Goal: Navigation & Orientation: Find specific page/section

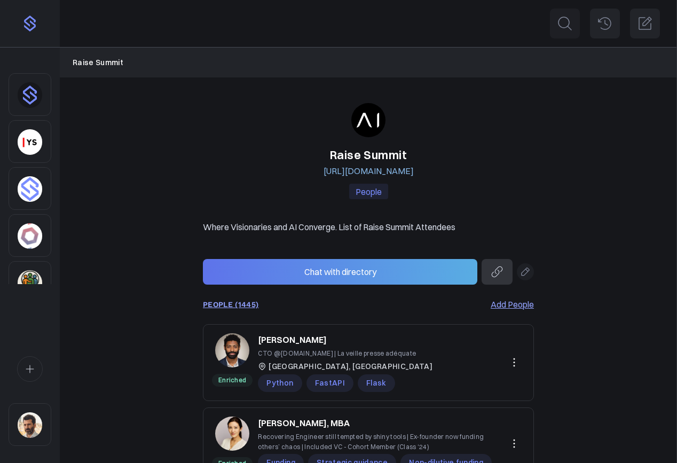
click at [35, 275] on img "Sidebar" at bounding box center [30, 283] width 25 height 26
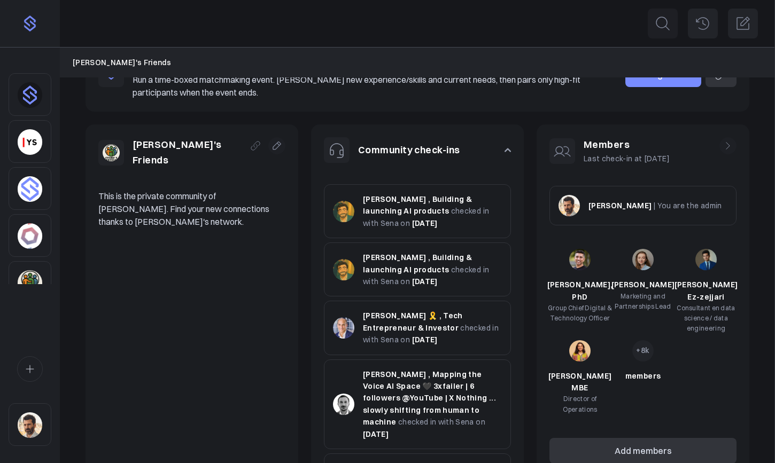
scroll to position [218, 0]
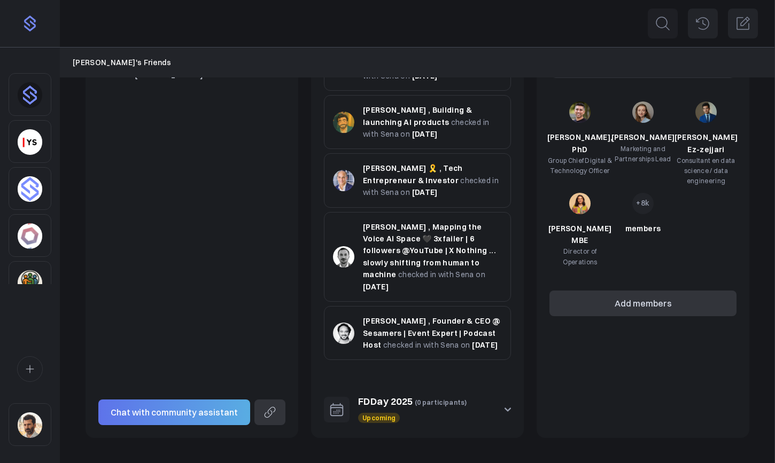
click at [504, 410] on icon "button" at bounding box center [507, 410] width 6 height 6
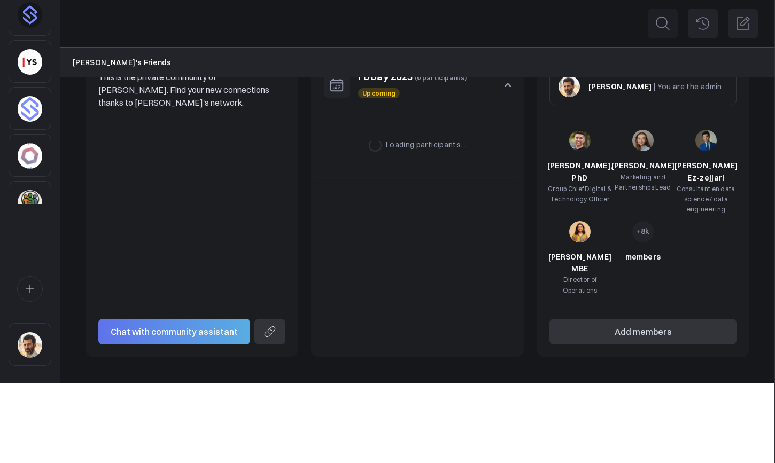
scroll to position [109, 0]
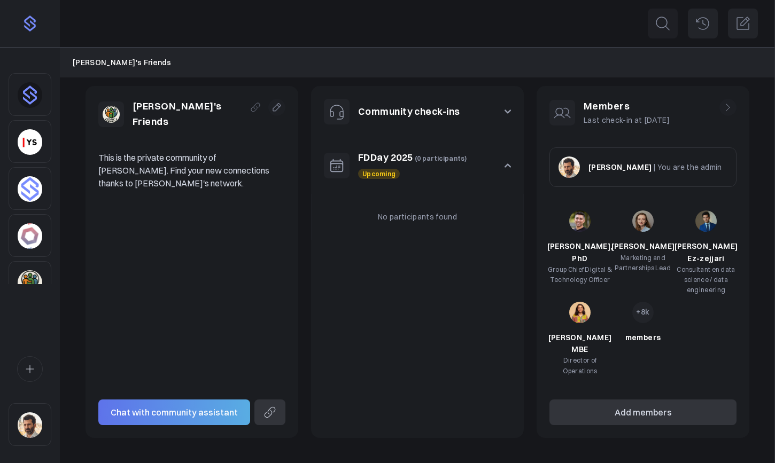
click at [388, 154] on link "FDDay 2025" at bounding box center [385, 157] width 55 height 12
